Goal: Task Accomplishment & Management: Use online tool/utility

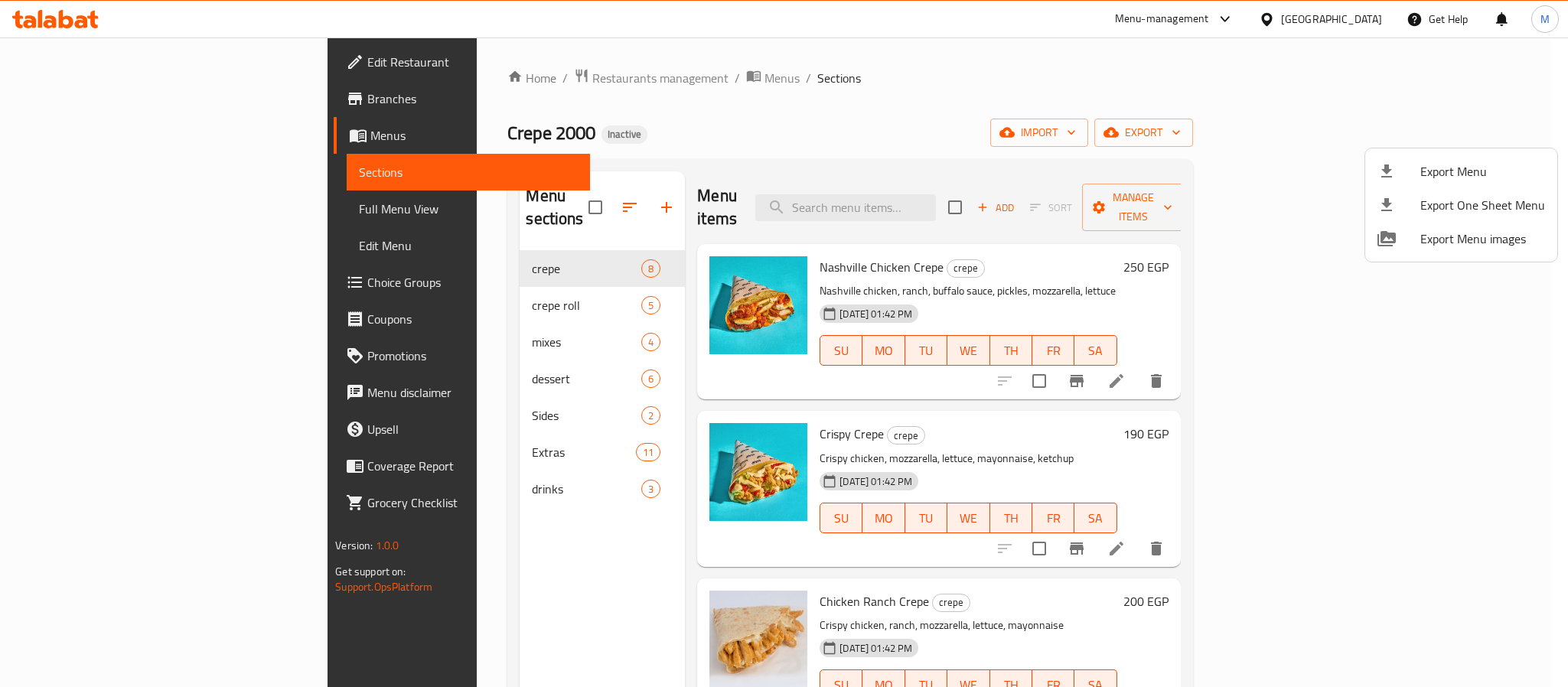
click at [1364, 17] on div at bounding box center [784, 343] width 1568 height 687
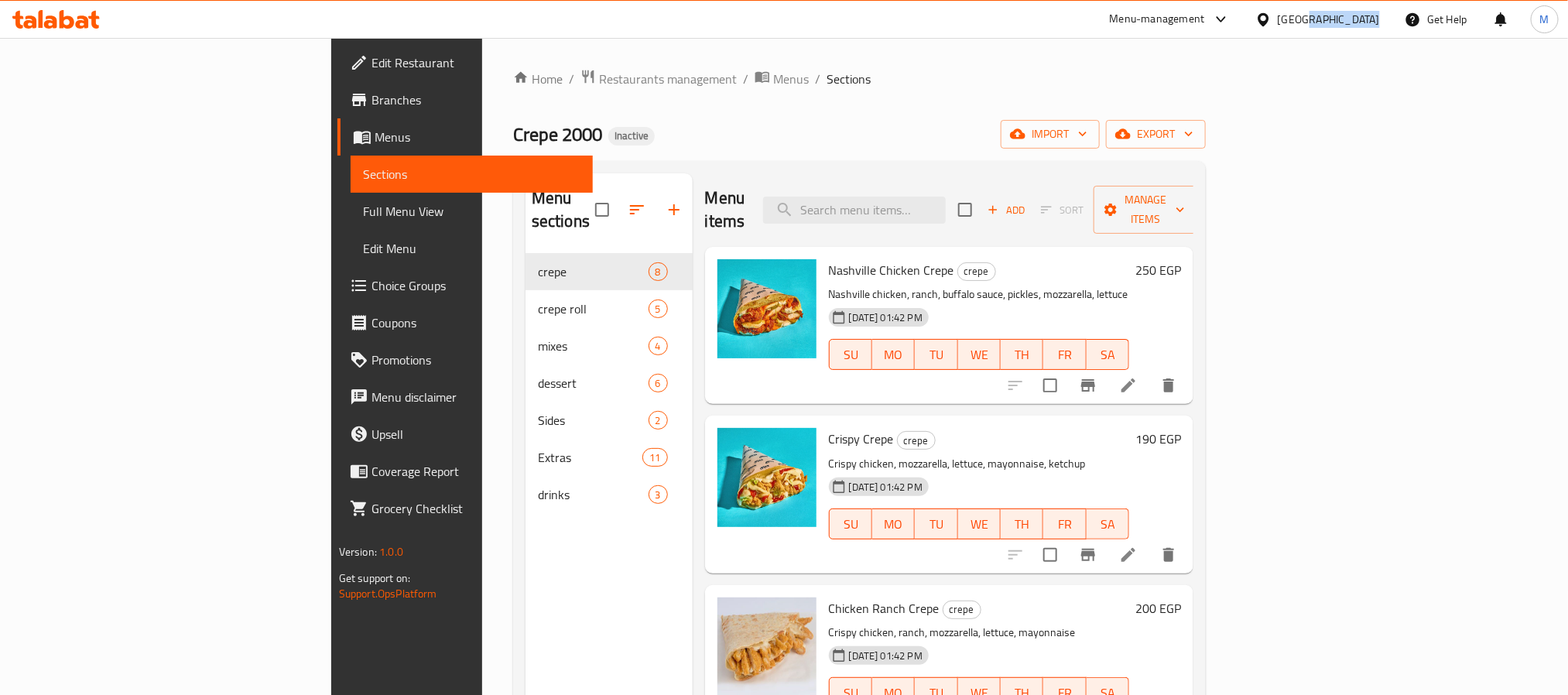
click at [1380, 17] on div "[GEOGRAPHIC_DATA]" at bounding box center [1329, 19] width 102 height 17
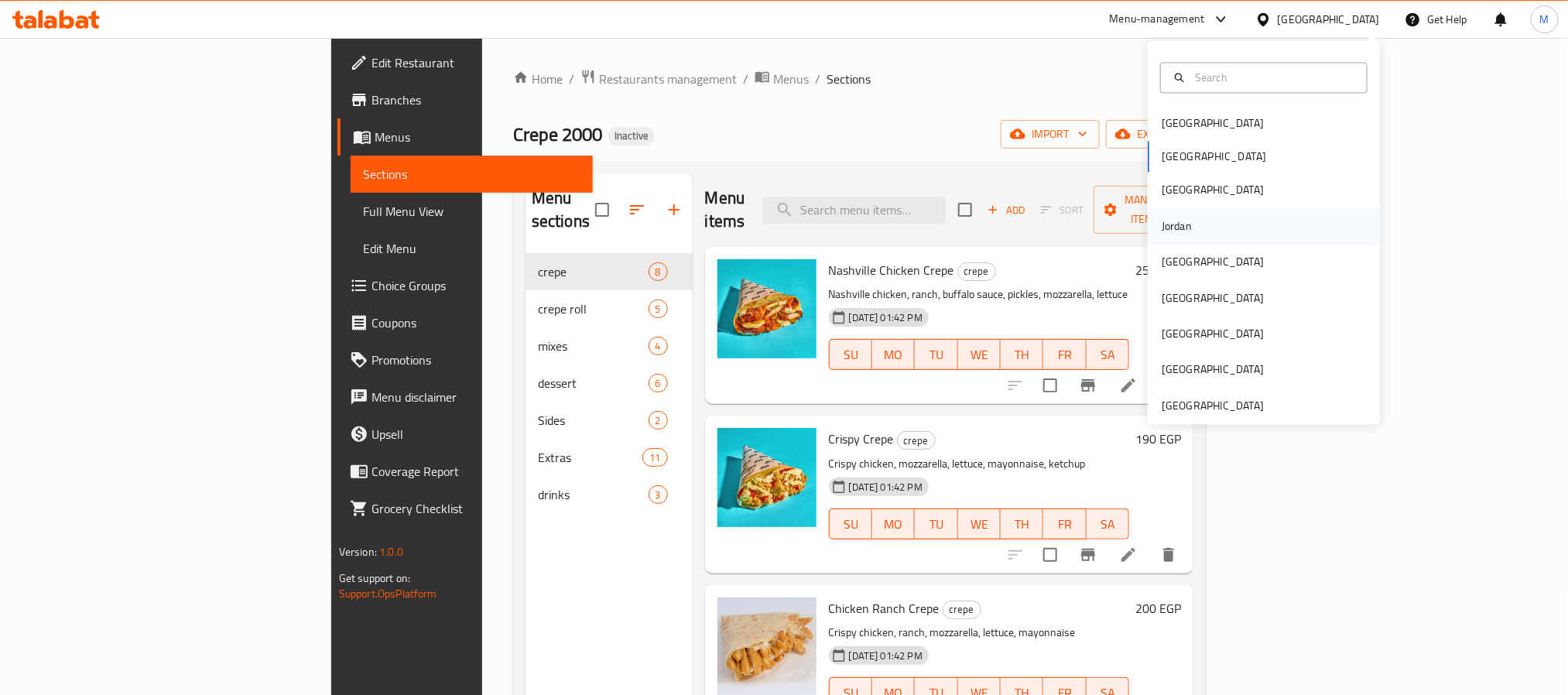
click at [1230, 230] on div "Jordan" at bounding box center [1263, 226] width 232 height 36
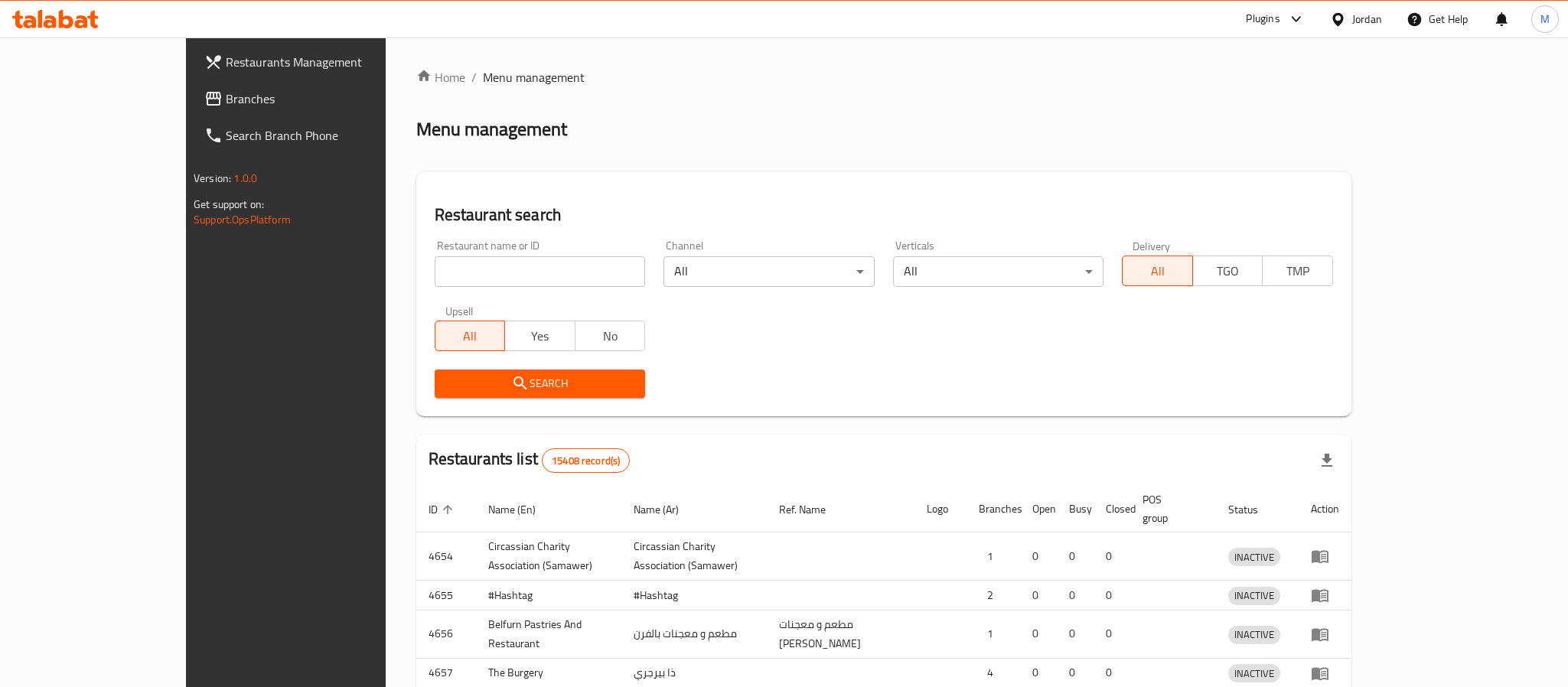
click at [70, 106] on div at bounding box center [784, 343] width 1568 height 687
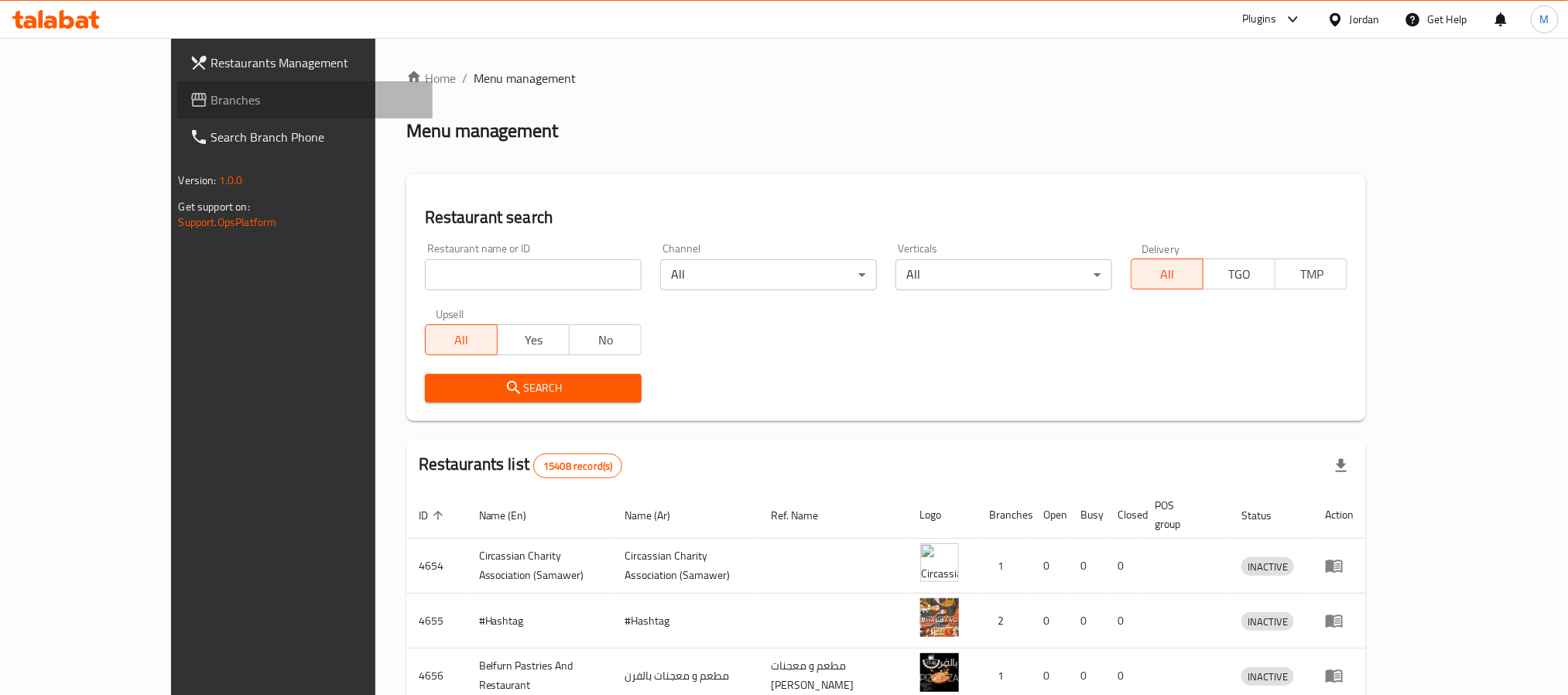
click at [211, 101] on span "Branches" at bounding box center [316, 100] width 209 height 19
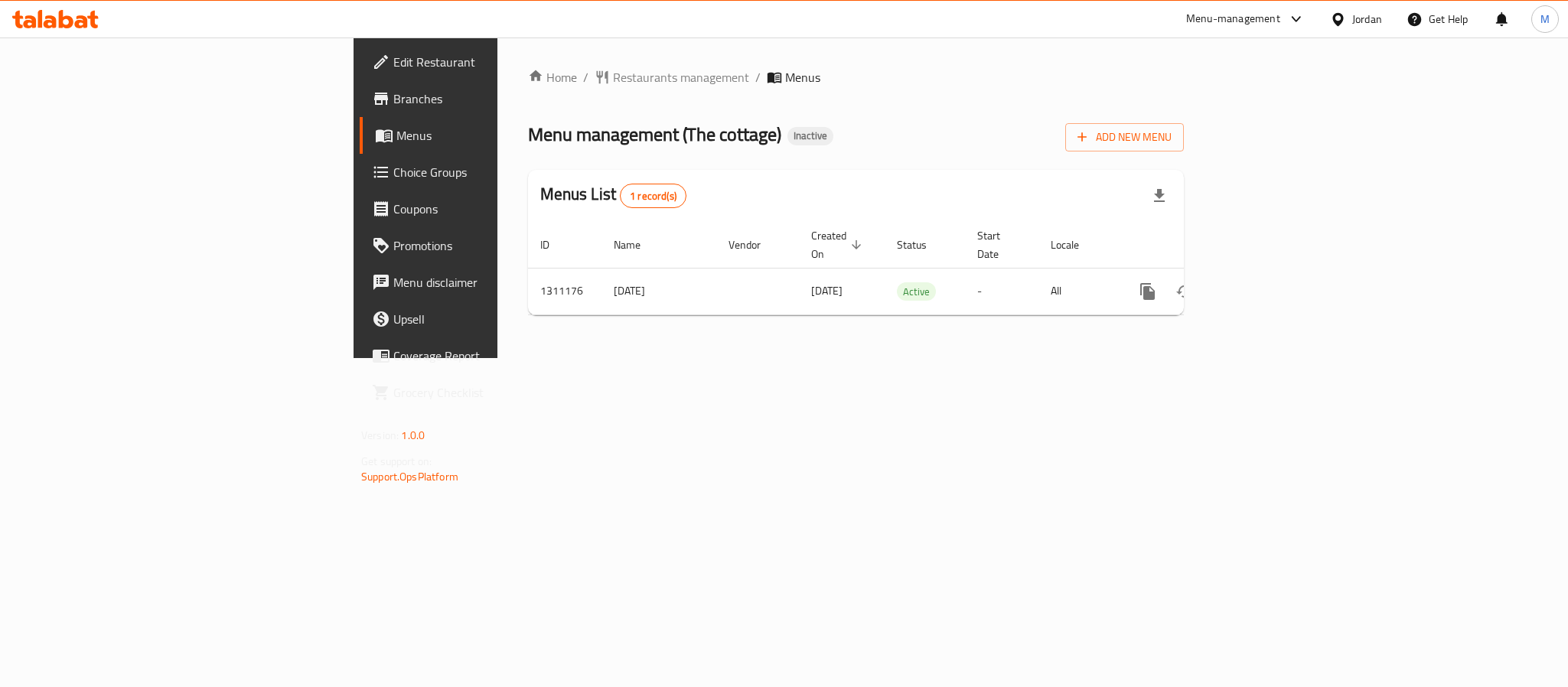
click at [372, 106] on icon at bounding box center [380, 99] width 19 height 19
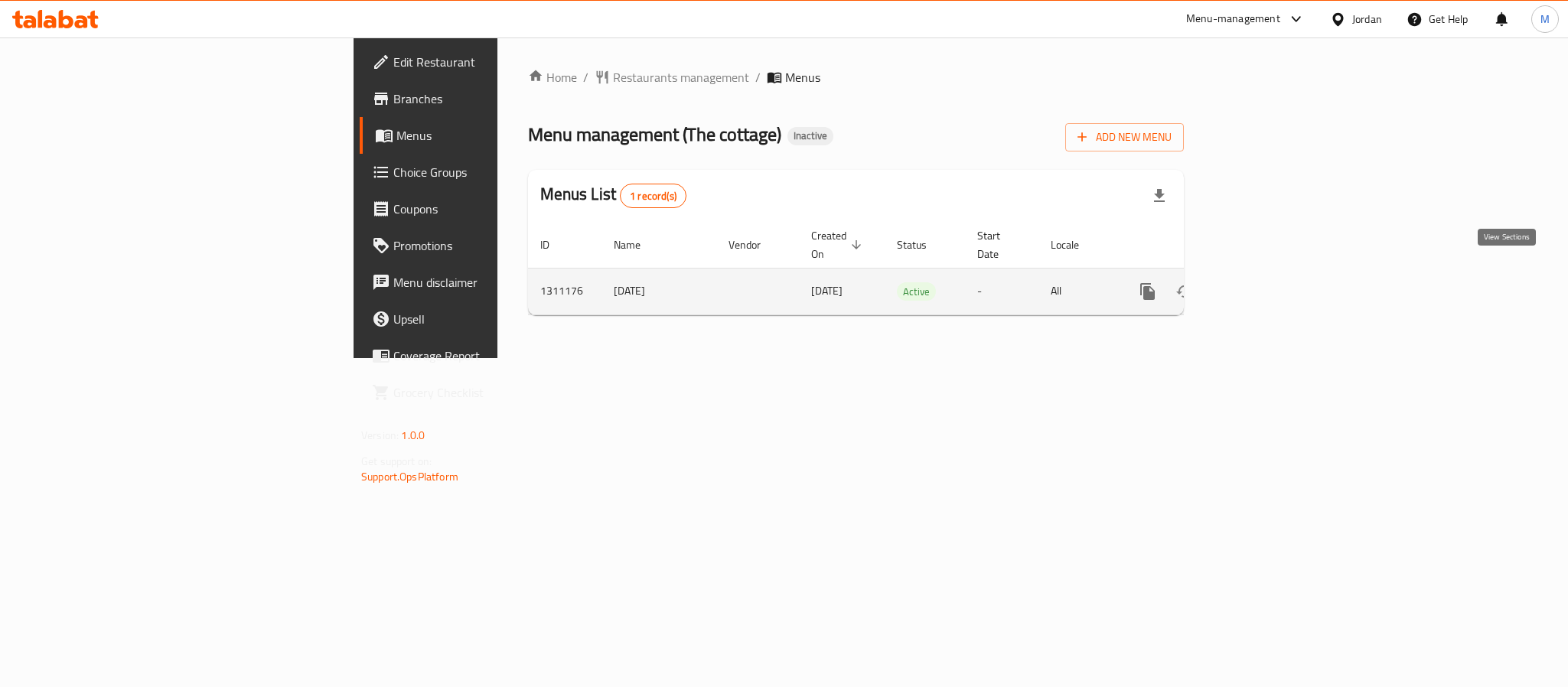
click at [1267, 282] on icon "enhanced table" at bounding box center [1258, 291] width 19 height 19
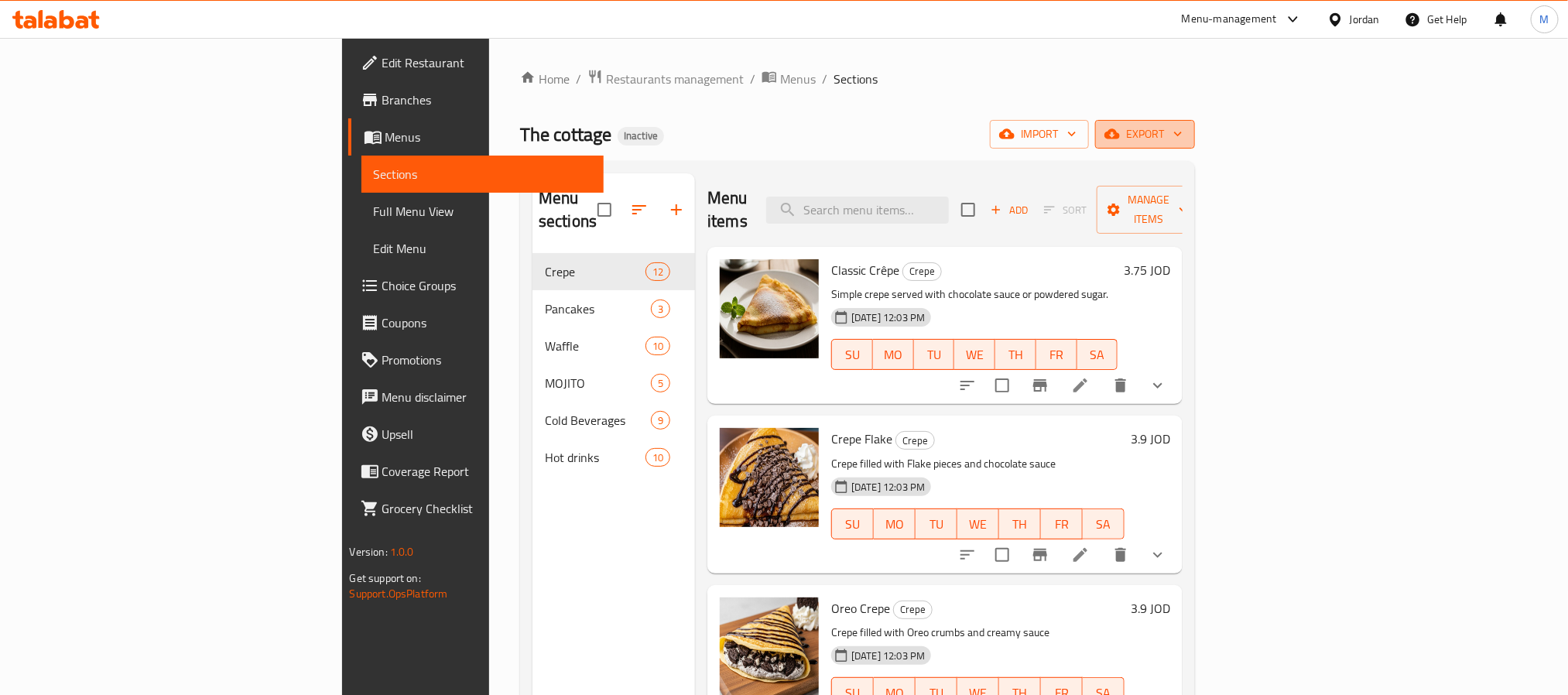
click at [1182, 135] on span "export" at bounding box center [1144, 134] width 75 height 19
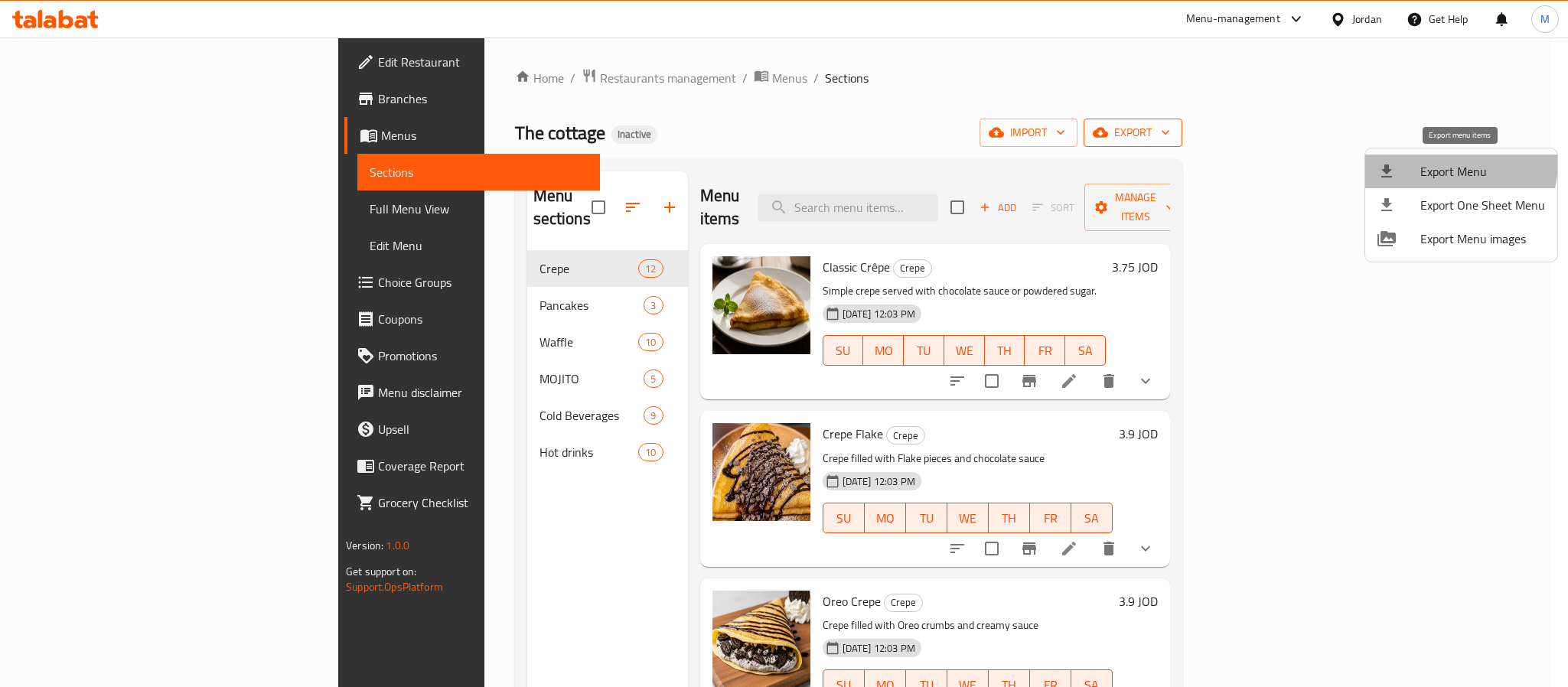
click at [1440, 163] on span "Export Menu" at bounding box center [1482, 172] width 125 height 19
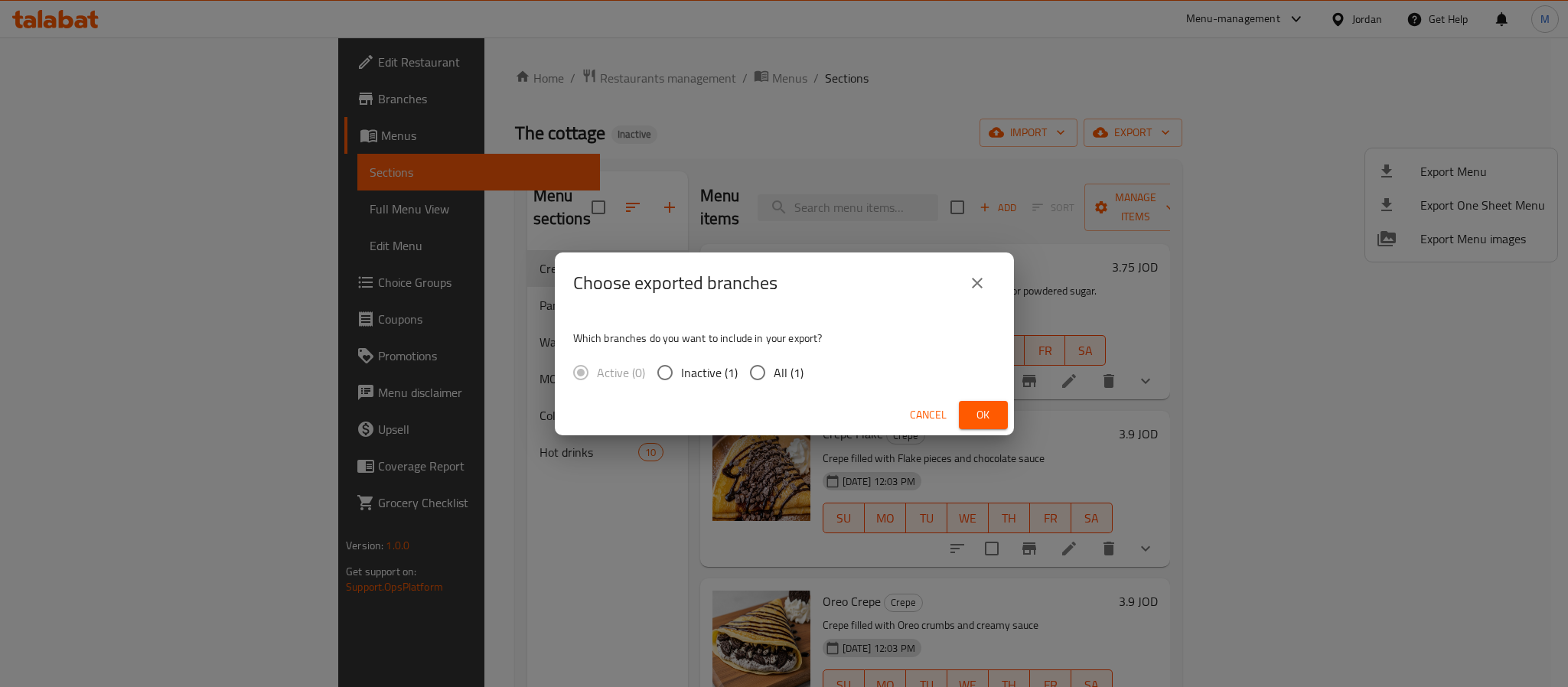
click at [762, 378] on input "All (1)" at bounding box center [757, 373] width 33 height 33
radio input "true"
click at [969, 416] on button "Ok" at bounding box center [984, 415] width 49 height 29
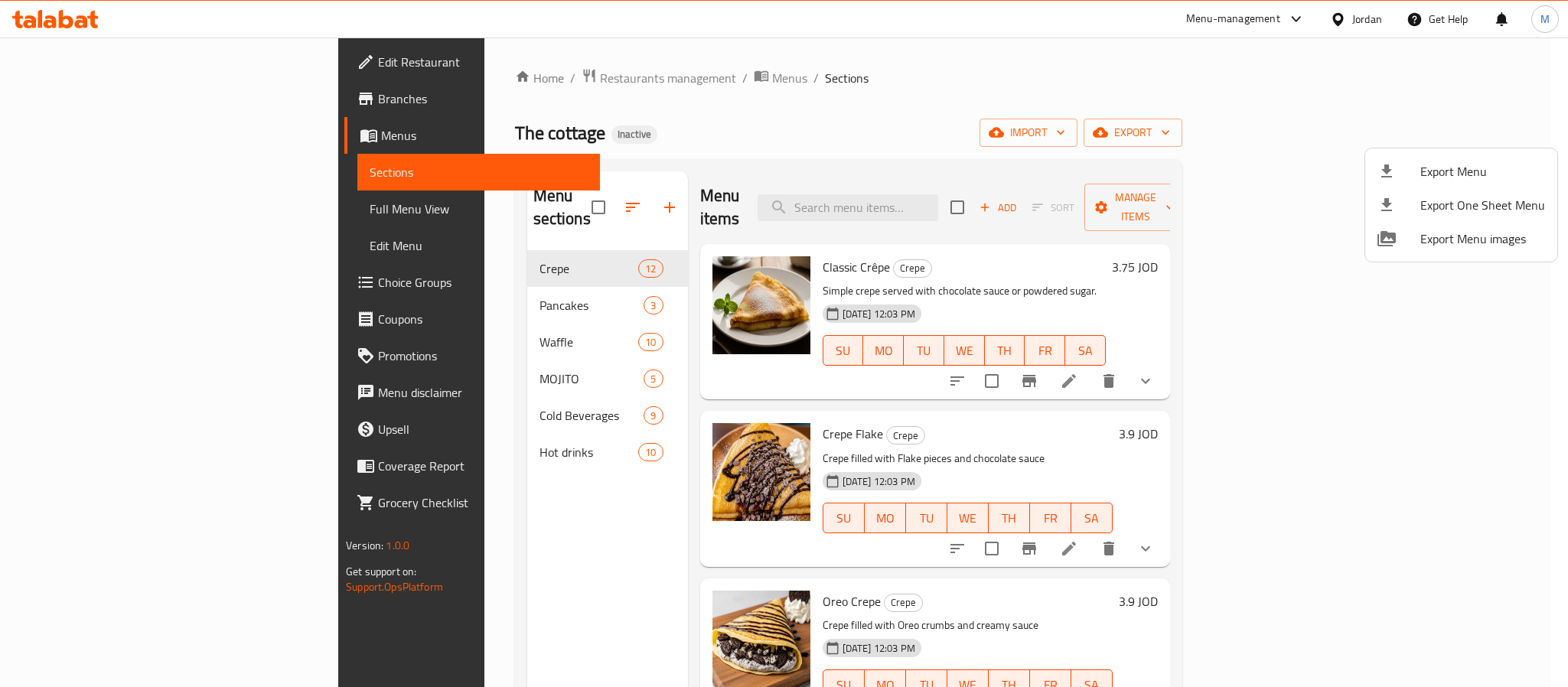
click at [1369, 22] on div at bounding box center [784, 343] width 1568 height 687
click at [1369, 22] on div "Jordan" at bounding box center [1356, 19] width 77 height 36
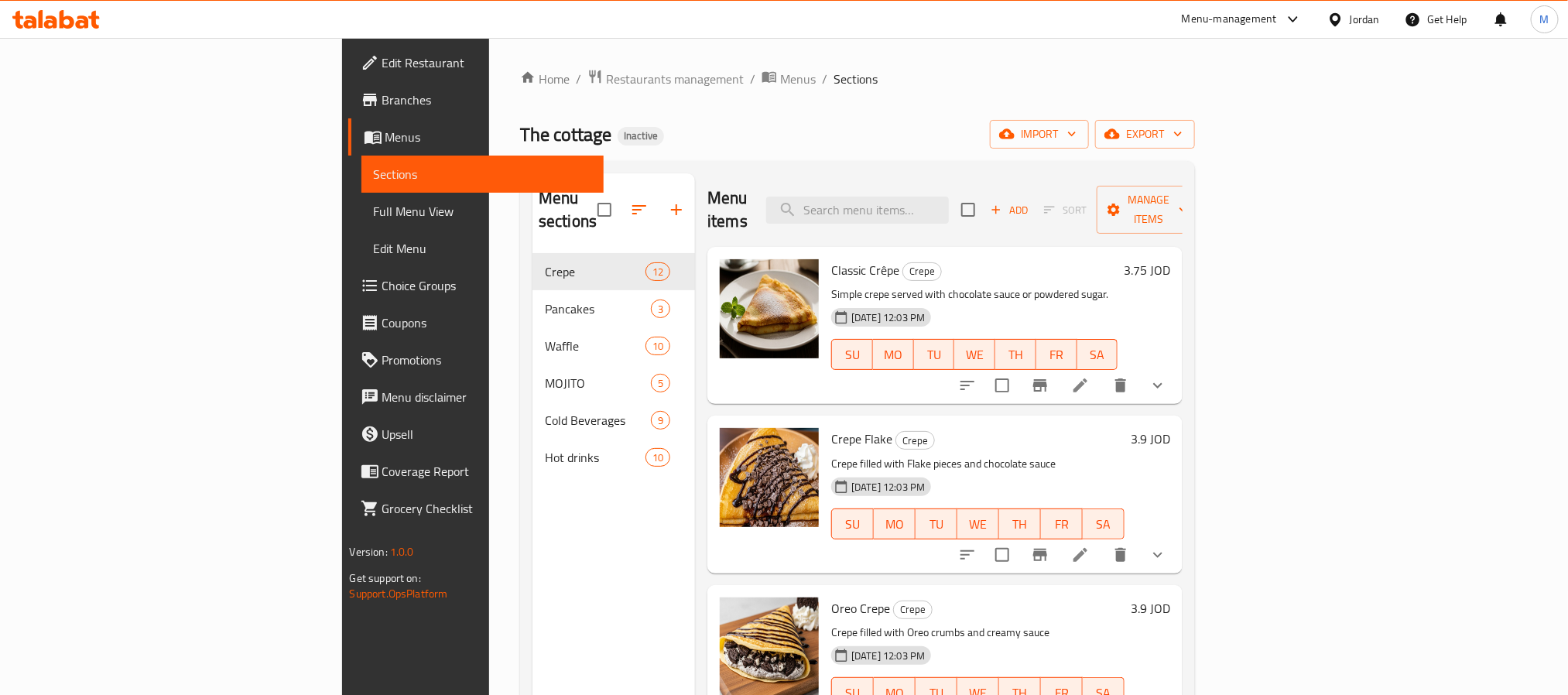
click at [1354, 28] on div "Jordan" at bounding box center [1365, 19] width 30 height 17
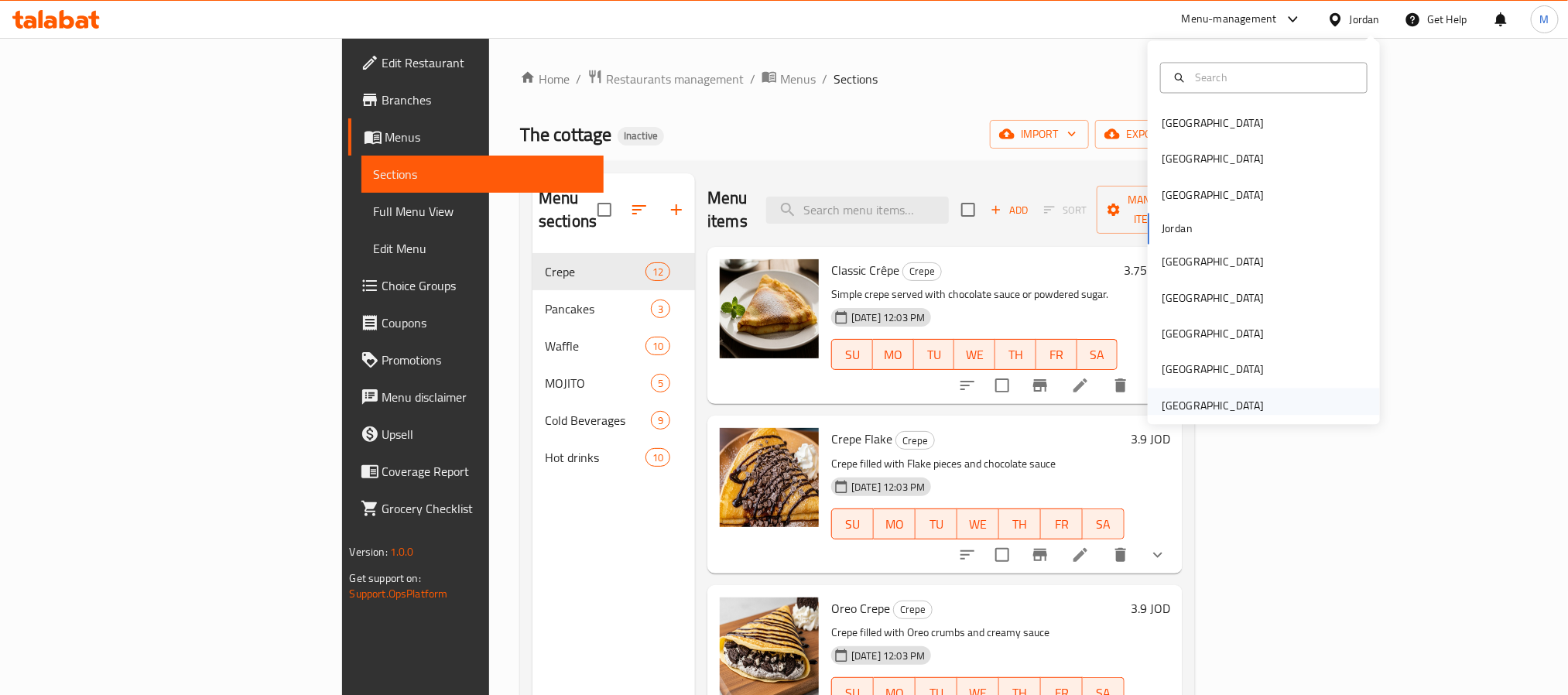
click at [1235, 414] on div "[GEOGRAPHIC_DATA]" at bounding box center [1212, 405] width 102 height 17
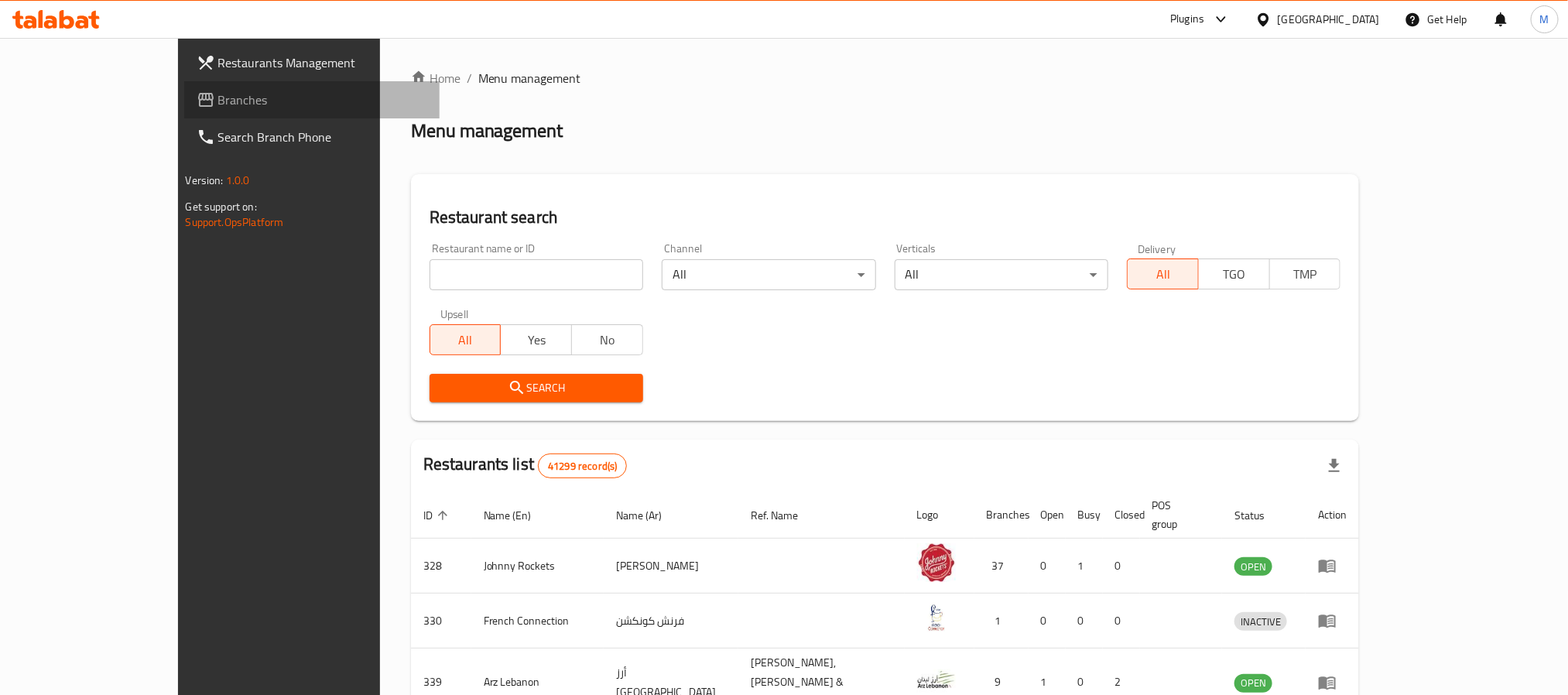
click at [218, 99] on span "Branches" at bounding box center [323, 100] width 209 height 19
